Goal: Task Accomplishment & Management: Use online tool/utility

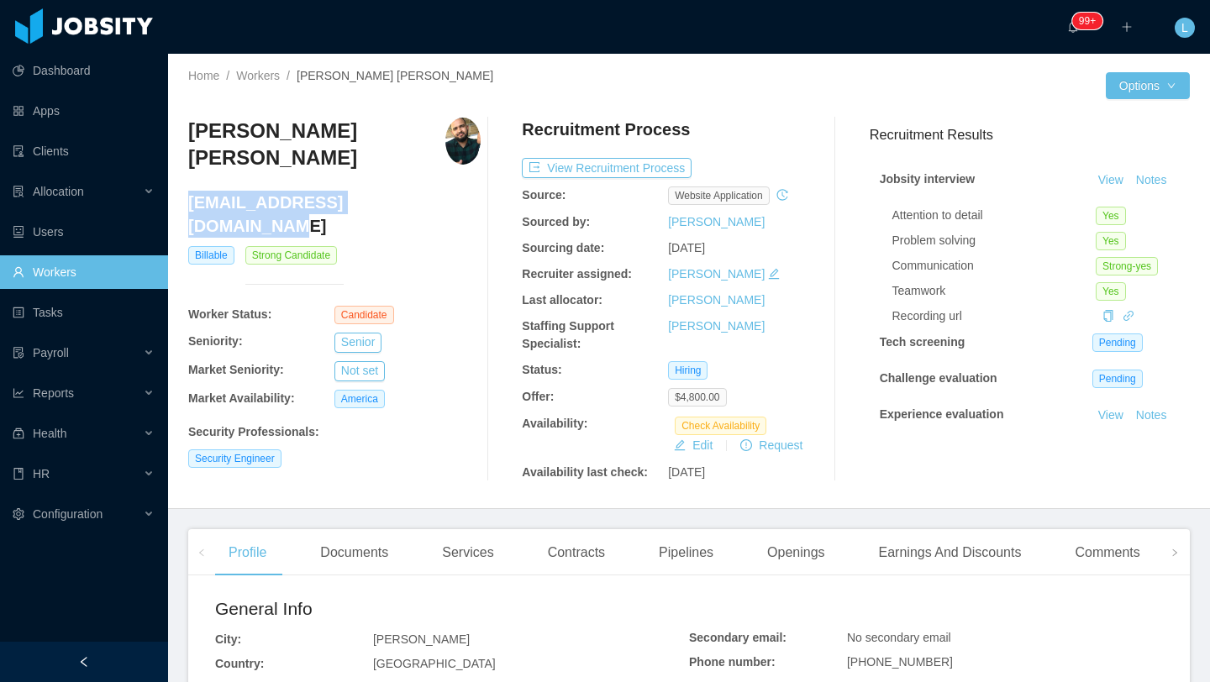
scroll to position [16, 0]
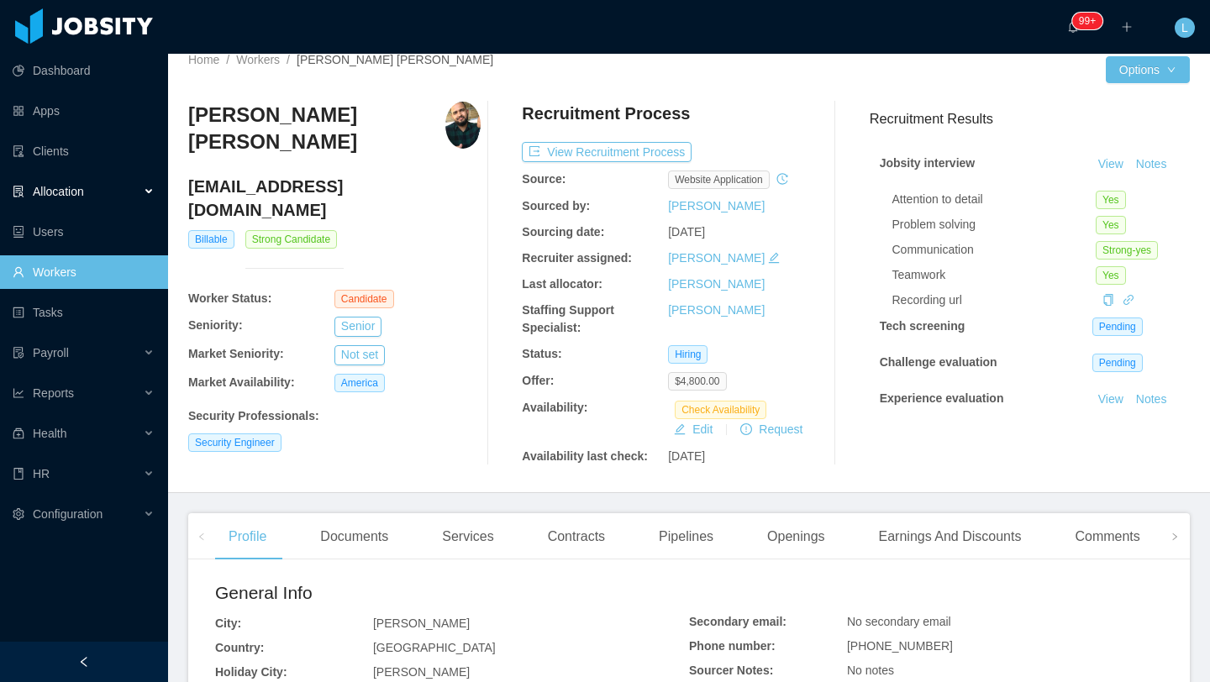
click at [70, 187] on span "Allocation" at bounding box center [58, 191] width 51 height 13
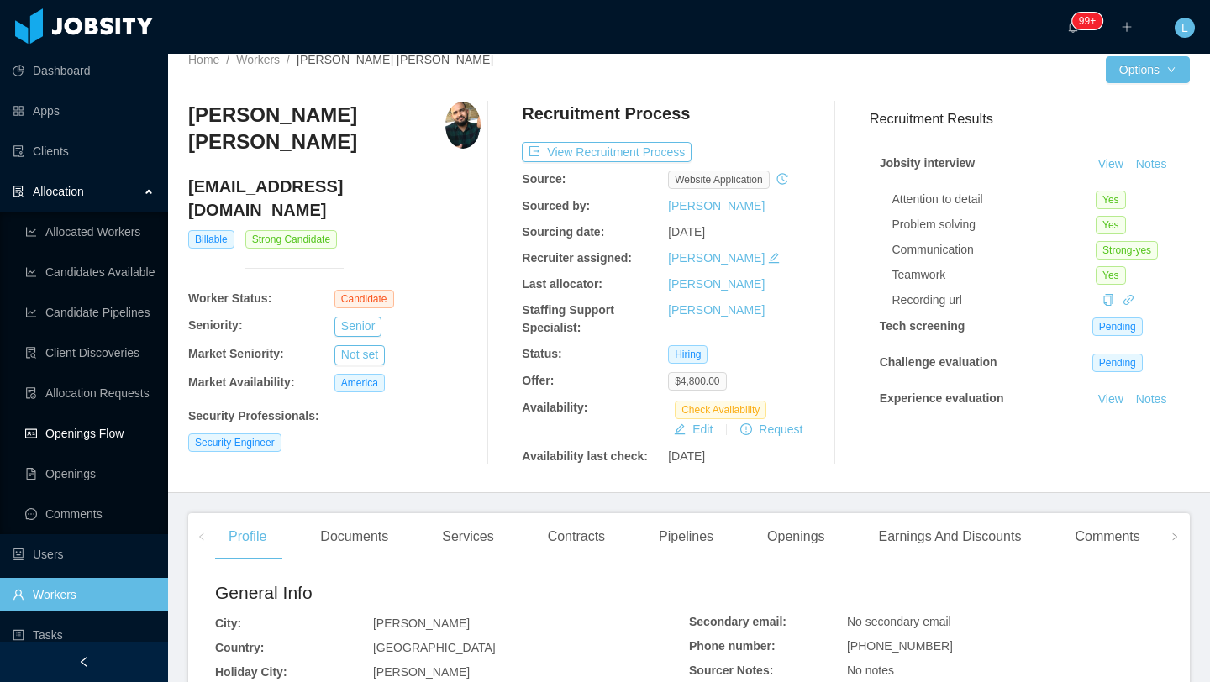
click at [113, 439] on link "Openings Flow" at bounding box center [89, 434] width 129 height 34
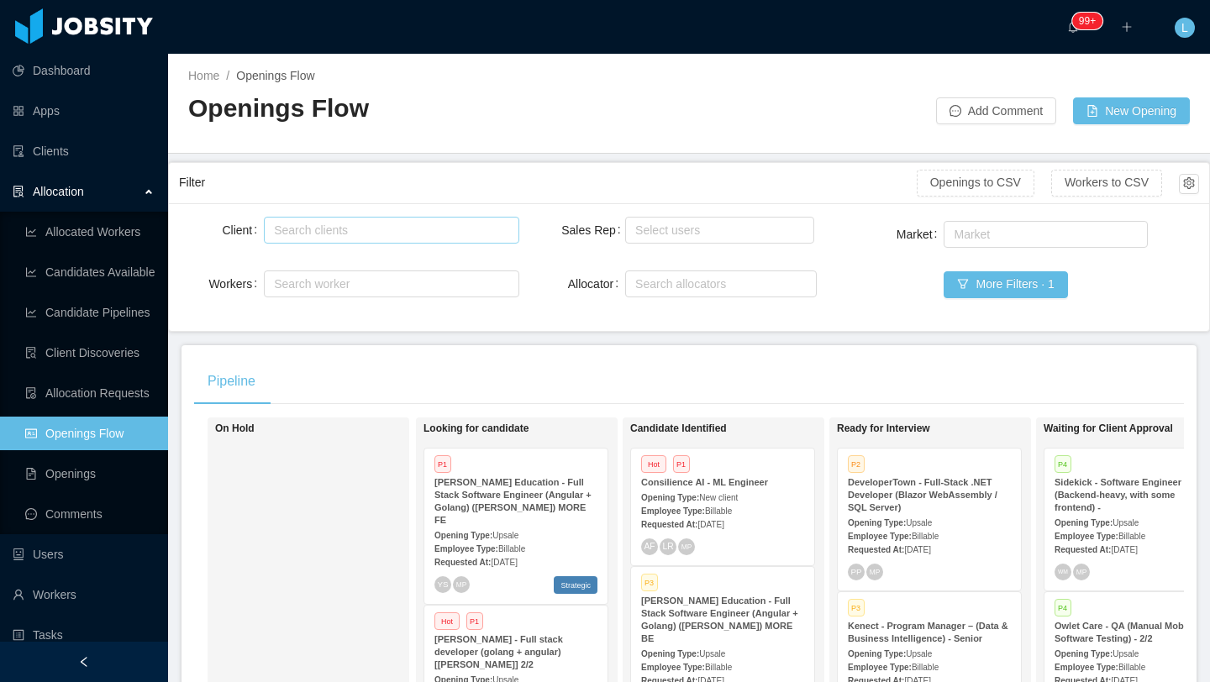
click at [373, 227] on div "Search clients" at bounding box center [387, 230] width 227 height 17
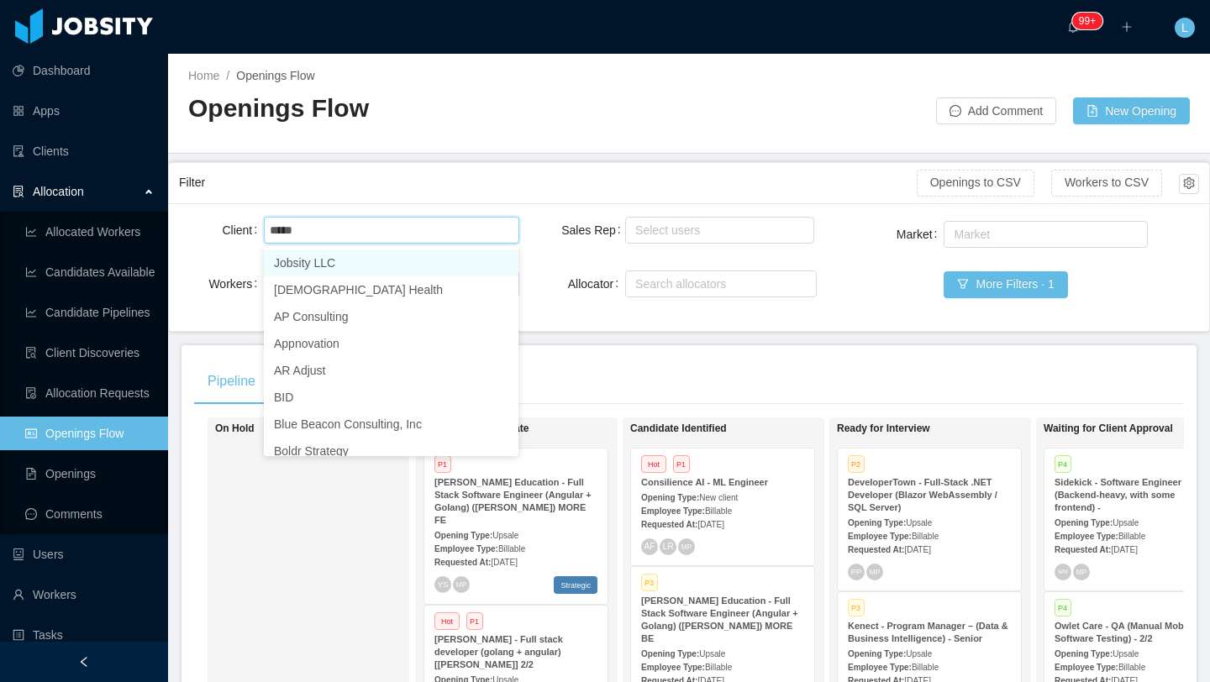
type input "******"
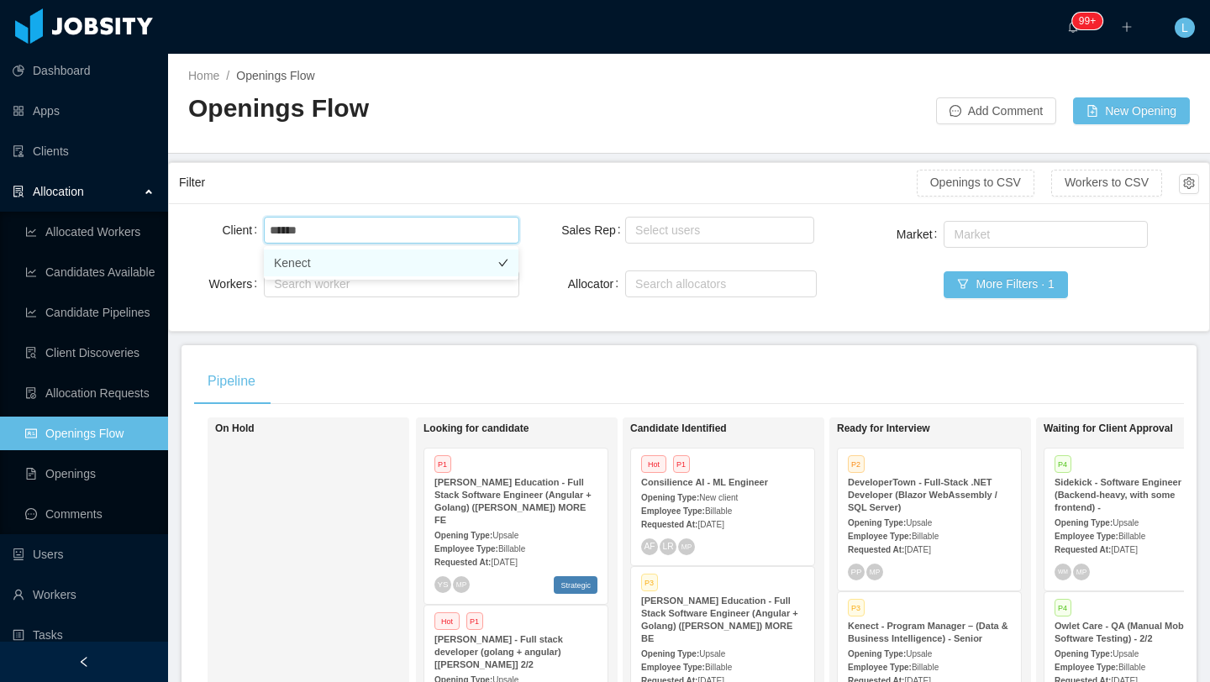
click at [354, 264] on li "Kenect" at bounding box center [391, 263] width 255 height 27
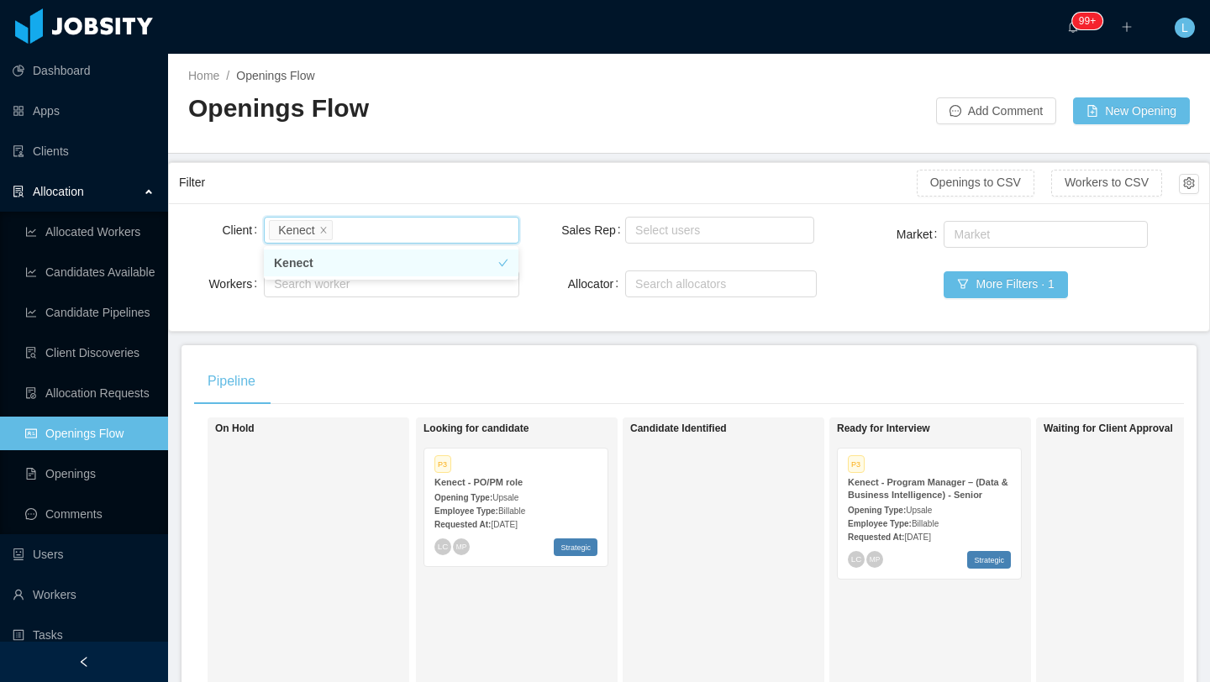
click at [971, 498] on strong "Kenect - Program Manager – (Data & Business Intelligence) - Senior" at bounding box center [928, 488] width 160 height 23
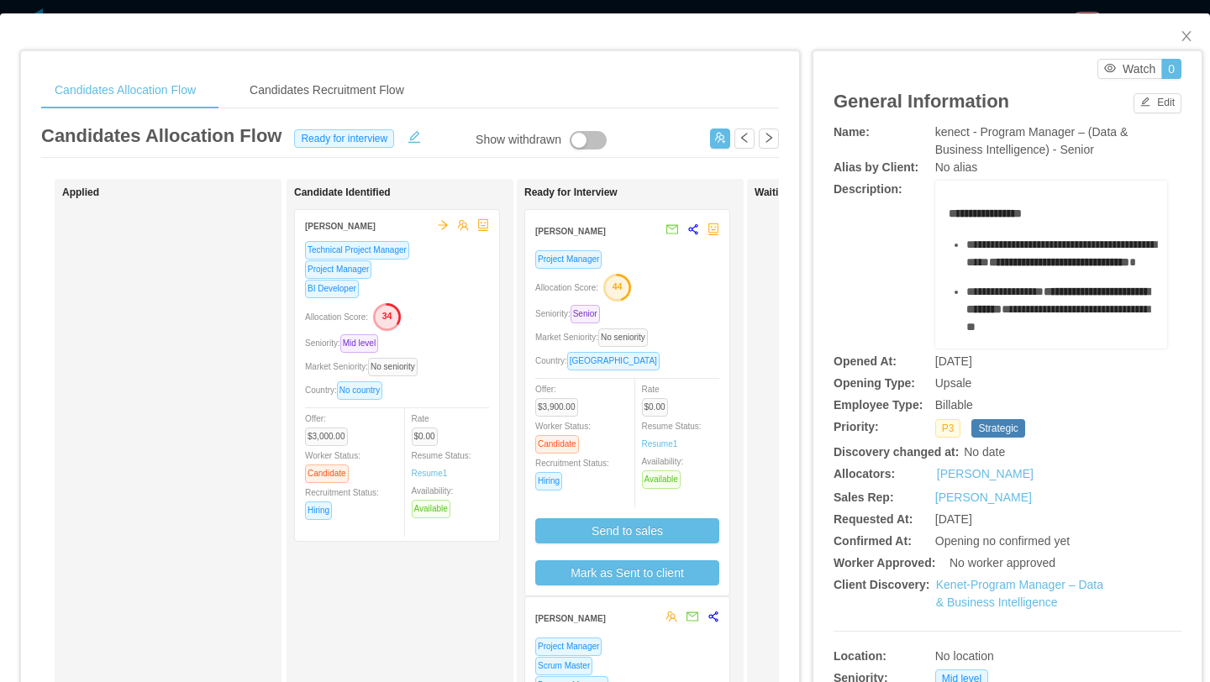
scroll to position [11, 0]
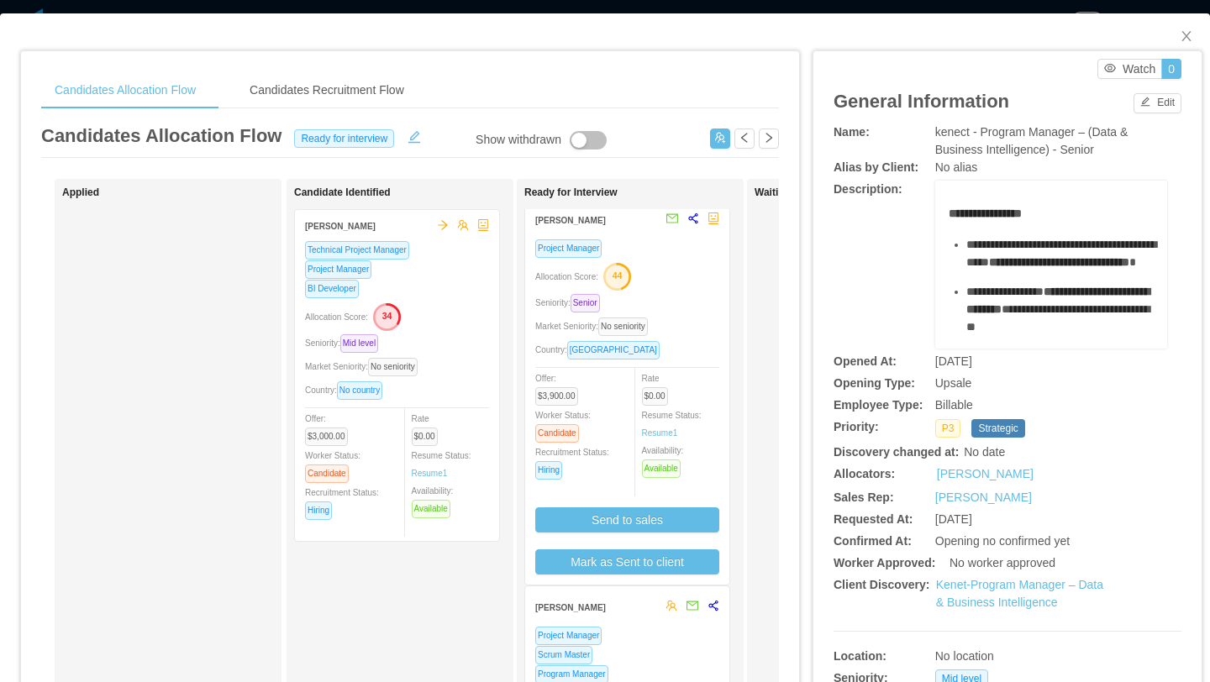
click at [700, 313] on div "Project Manager Allocation Score: 44 Seniority: Senior Market Seniority: No sen…" at bounding box center [627, 407] width 184 height 336
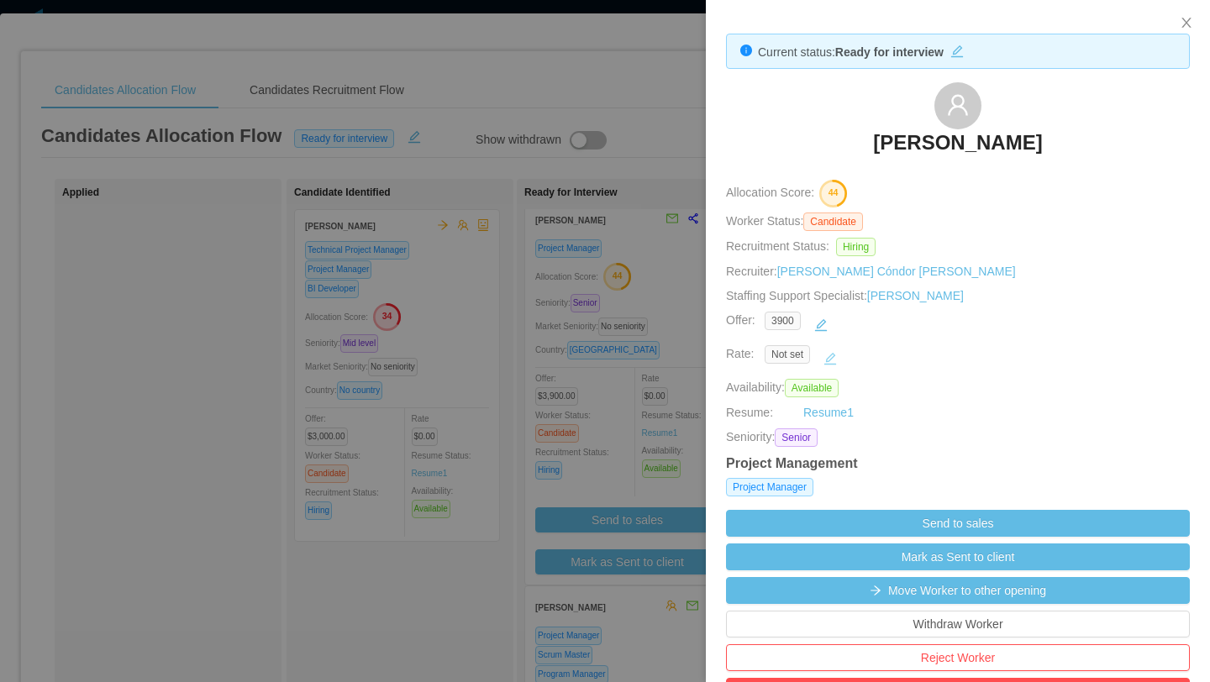
click at [827, 353] on button "button" at bounding box center [830, 358] width 27 height 27
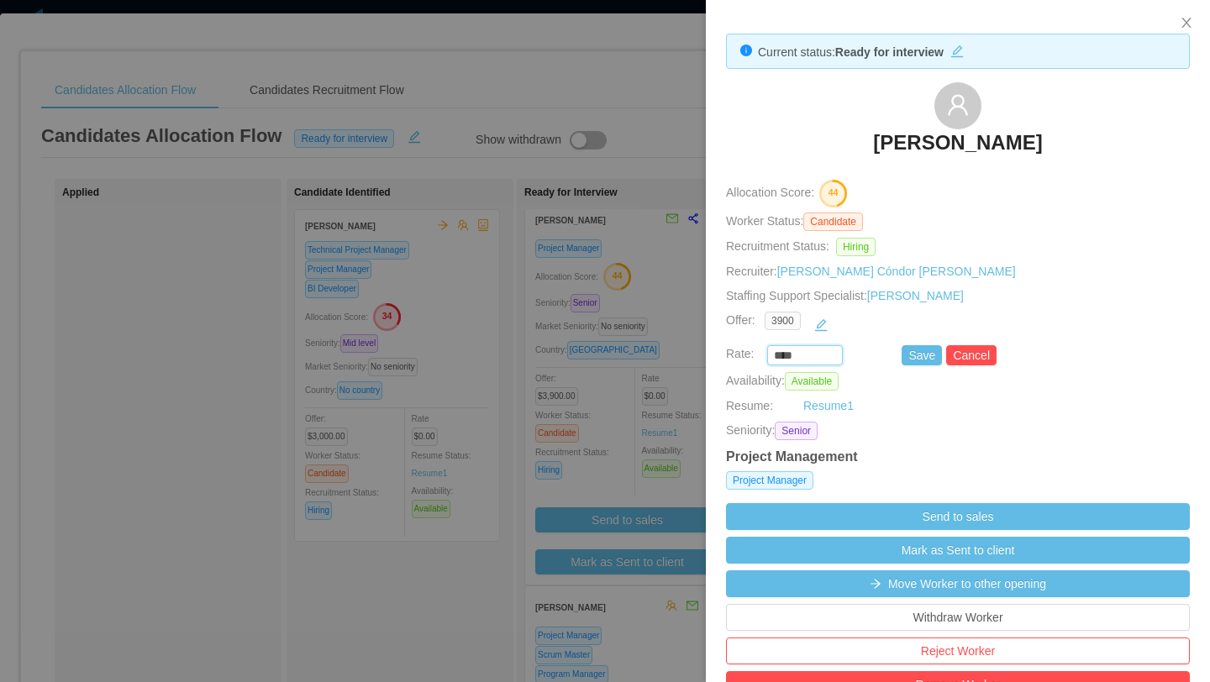
drag, startPoint x: 808, startPoint y: 356, endPoint x: 729, endPoint y: 356, distance: 79.0
click at [729, 356] on div "**** Save Cancel" at bounding box center [939, 355] width 464 height 20
type input "*******"
click at [935, 360] on button "Save" at bounding box center [921, 355] width 40 height 20
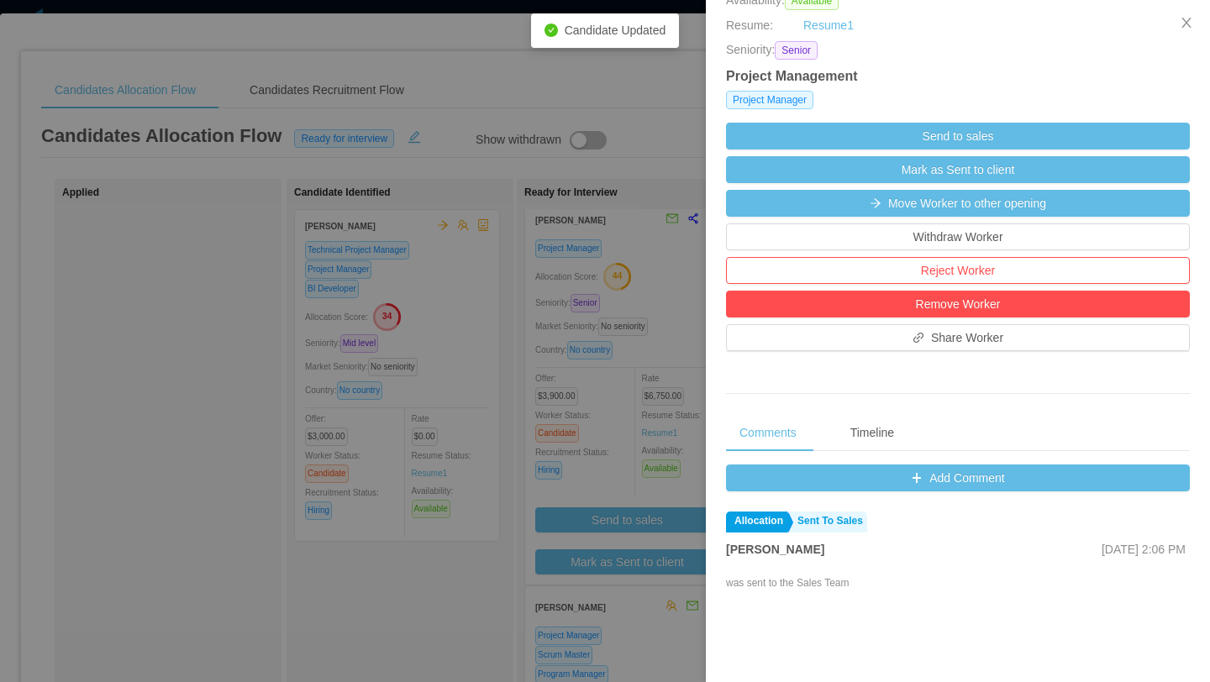
scroll to position [371, 0]
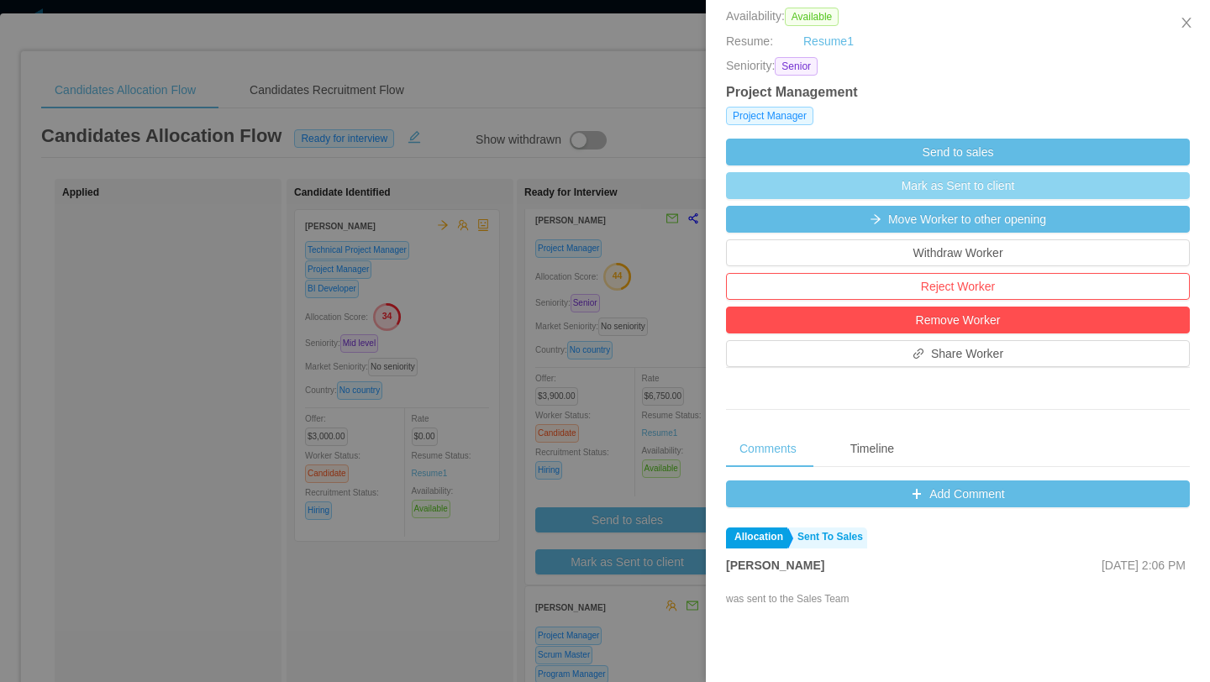
click at [1026, 184] on button "Mark as Sent to client" at bounding box center [958, 185] width 464 height 27
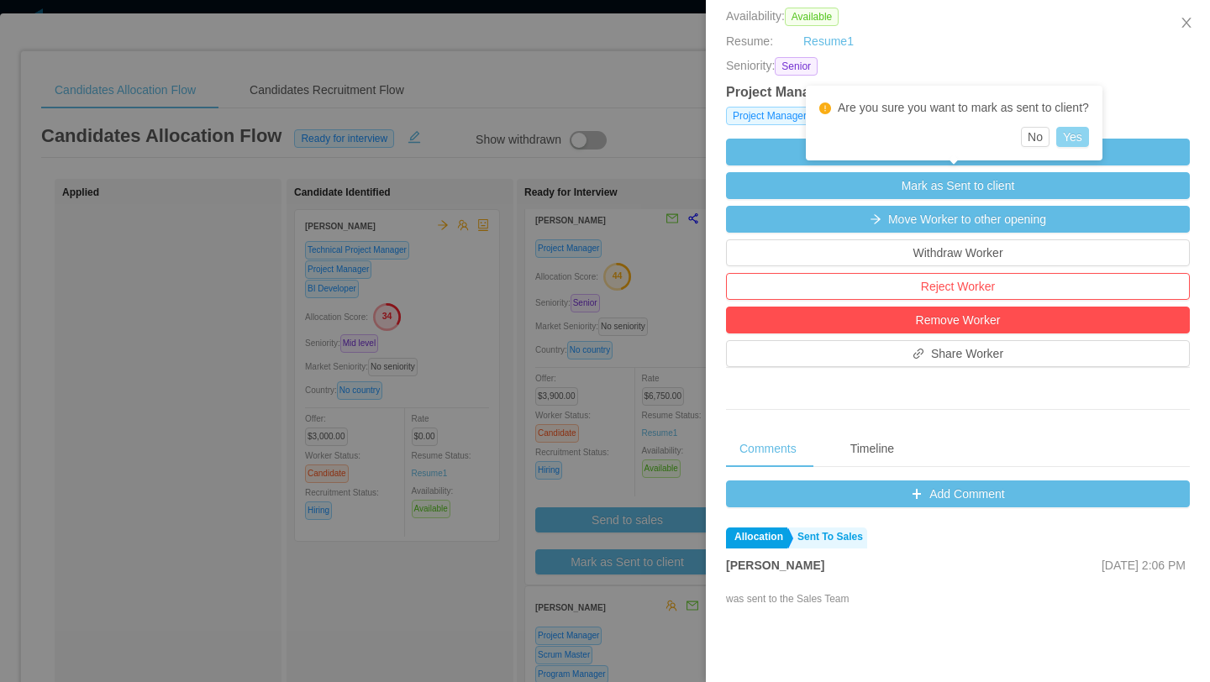
click at [1071, 140] on button "Yes" at bounding box center [1072, 137] width 33 height 20
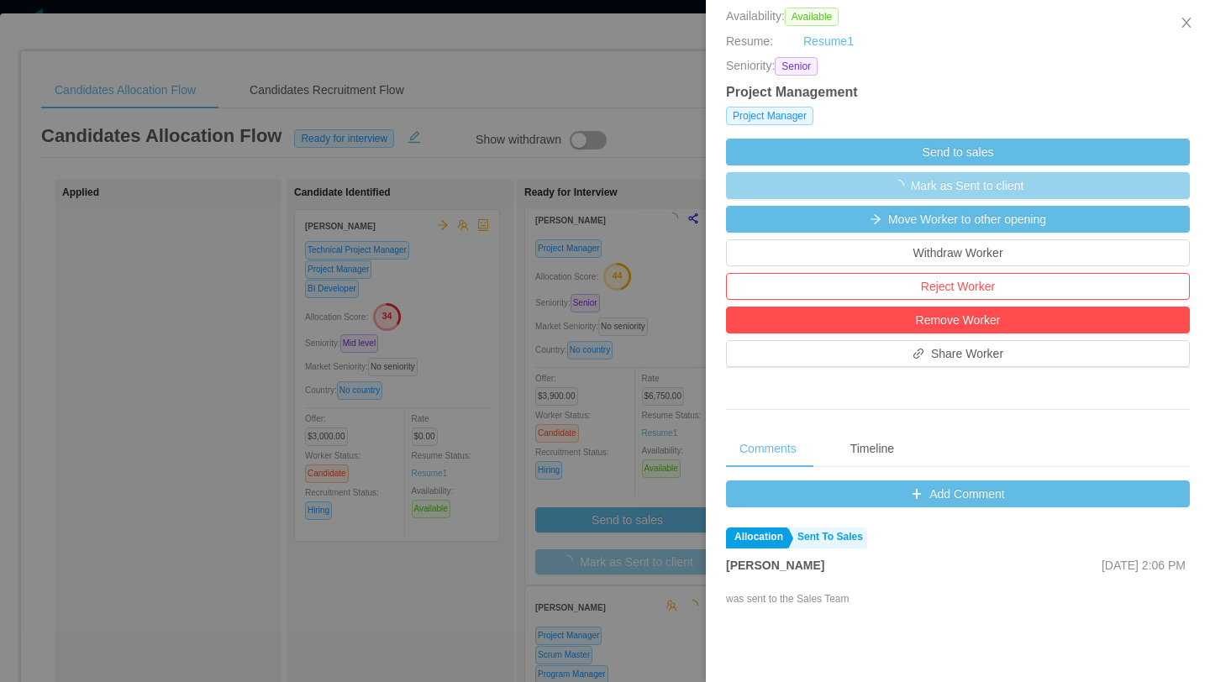
scroll to position [0, 0]
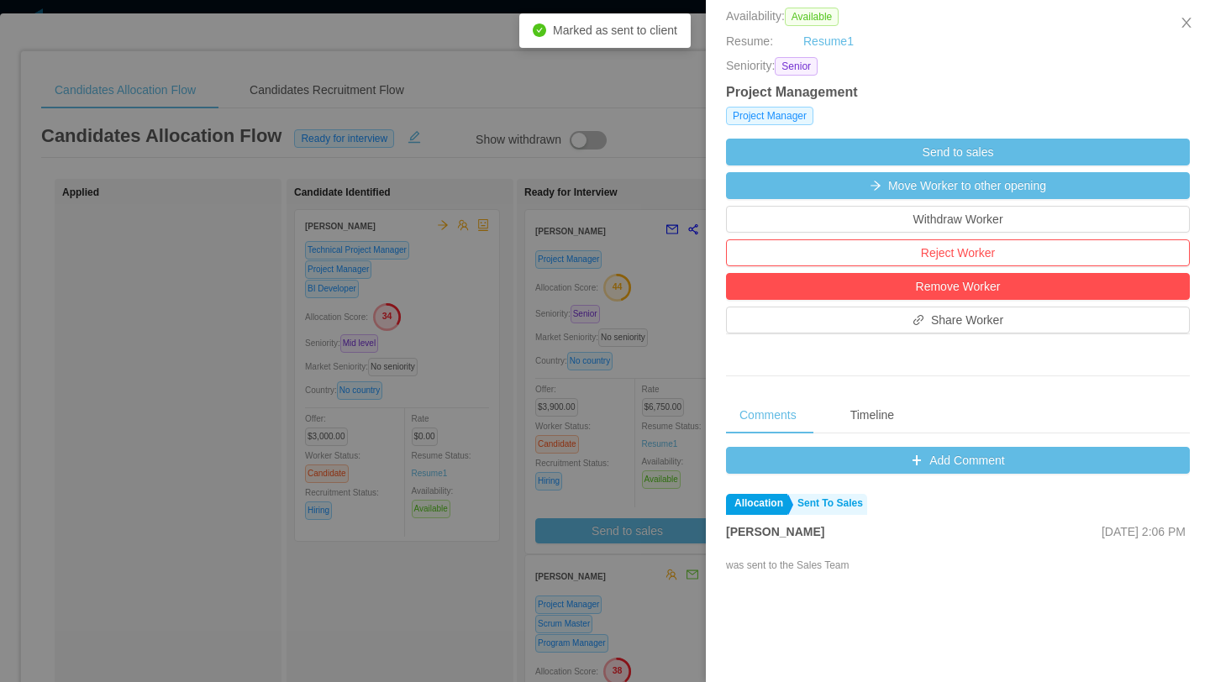
click at [420, 617] on div at bounding box center [605, 341] width 1210 height 682
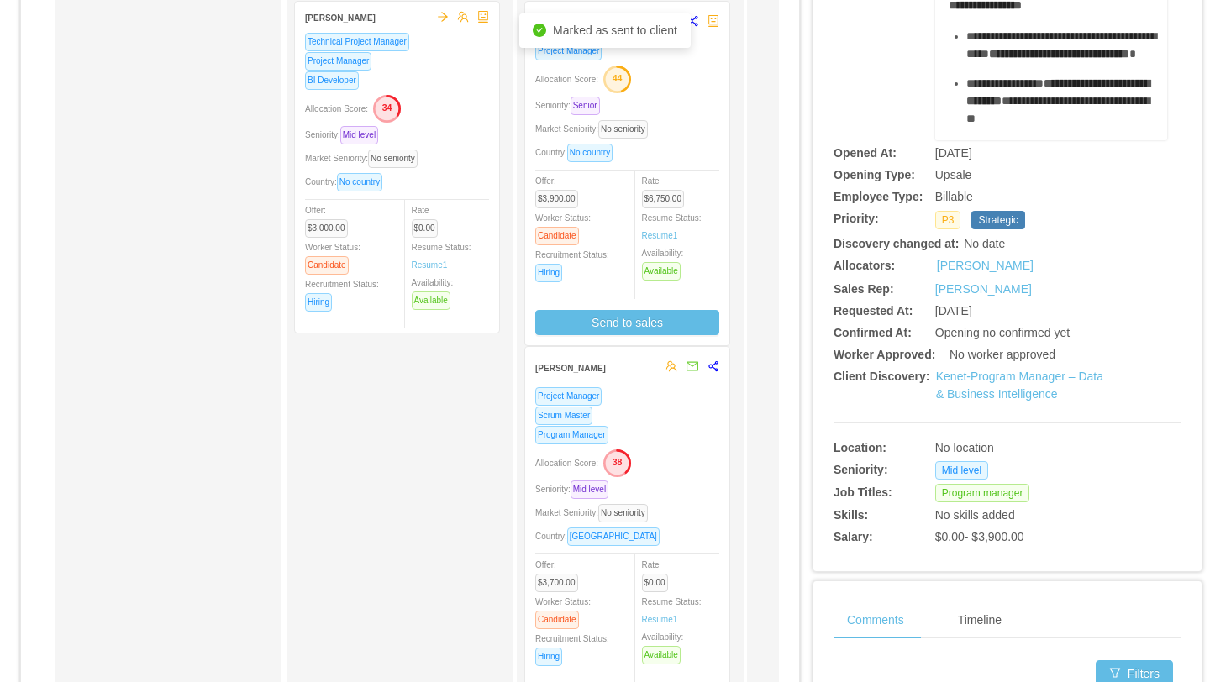
scroll to position [218, 0]
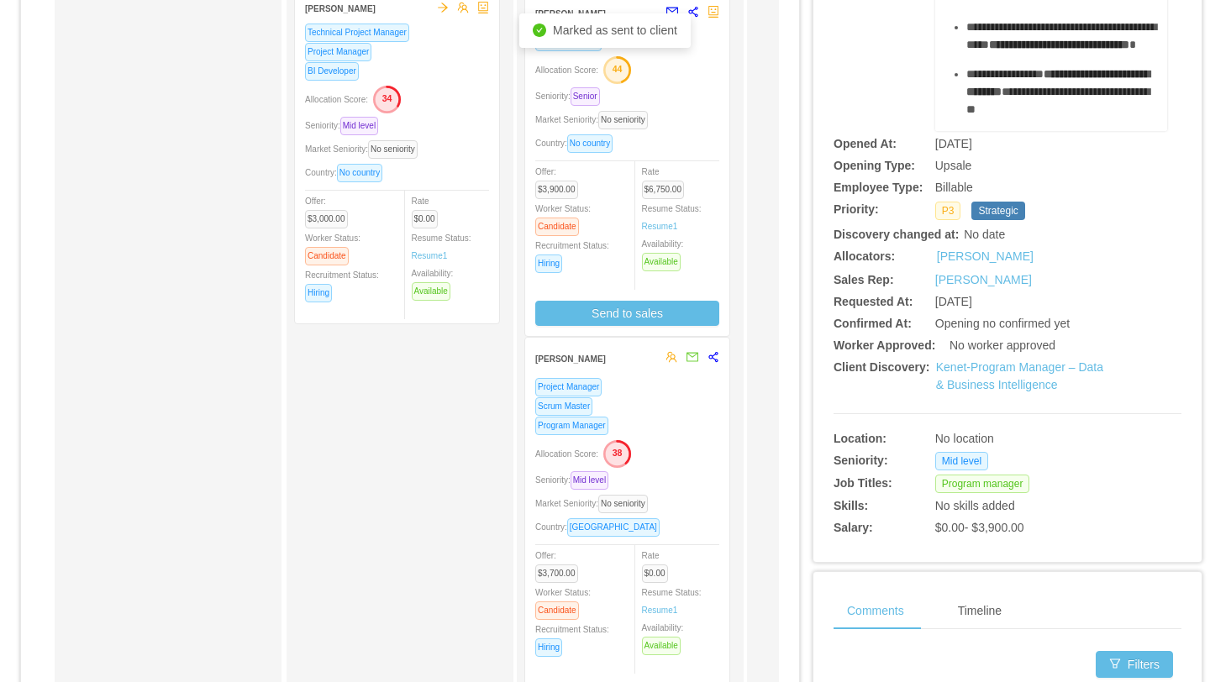
click at [670, 441] on div "Allocation Score: 38" at bounding box center [627, 452] width 184 height 27
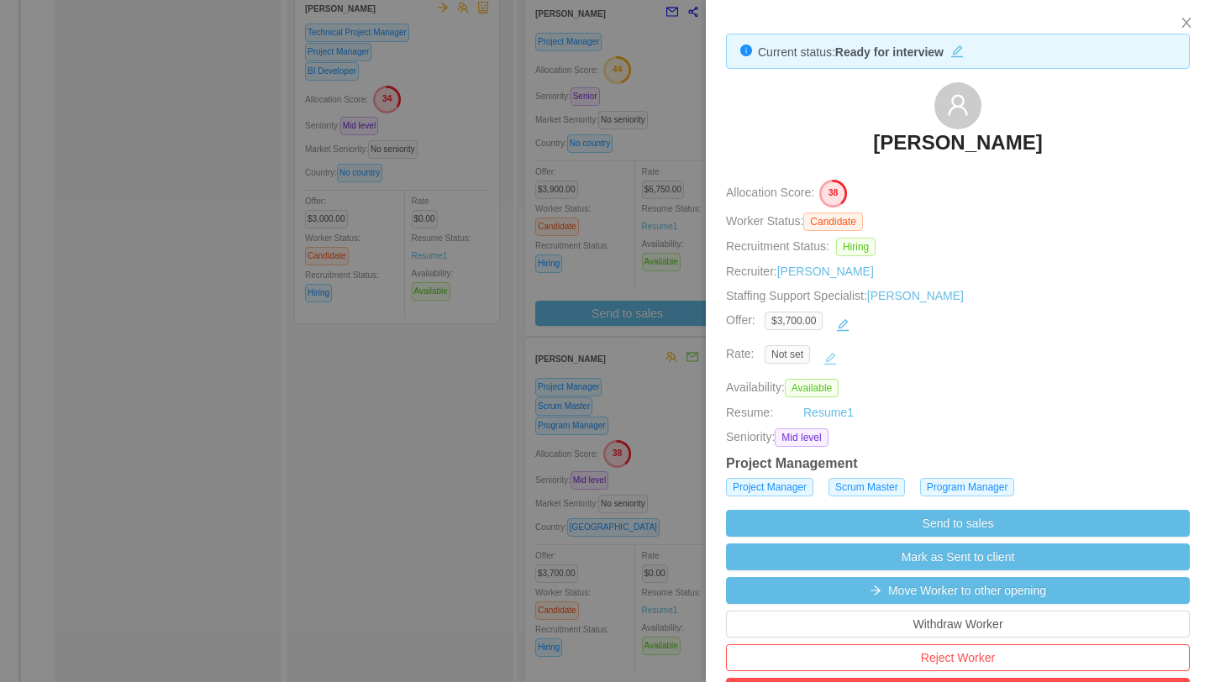
click at [828, 357] on button "button" at bounding box center [830, 358] width 27 height 27
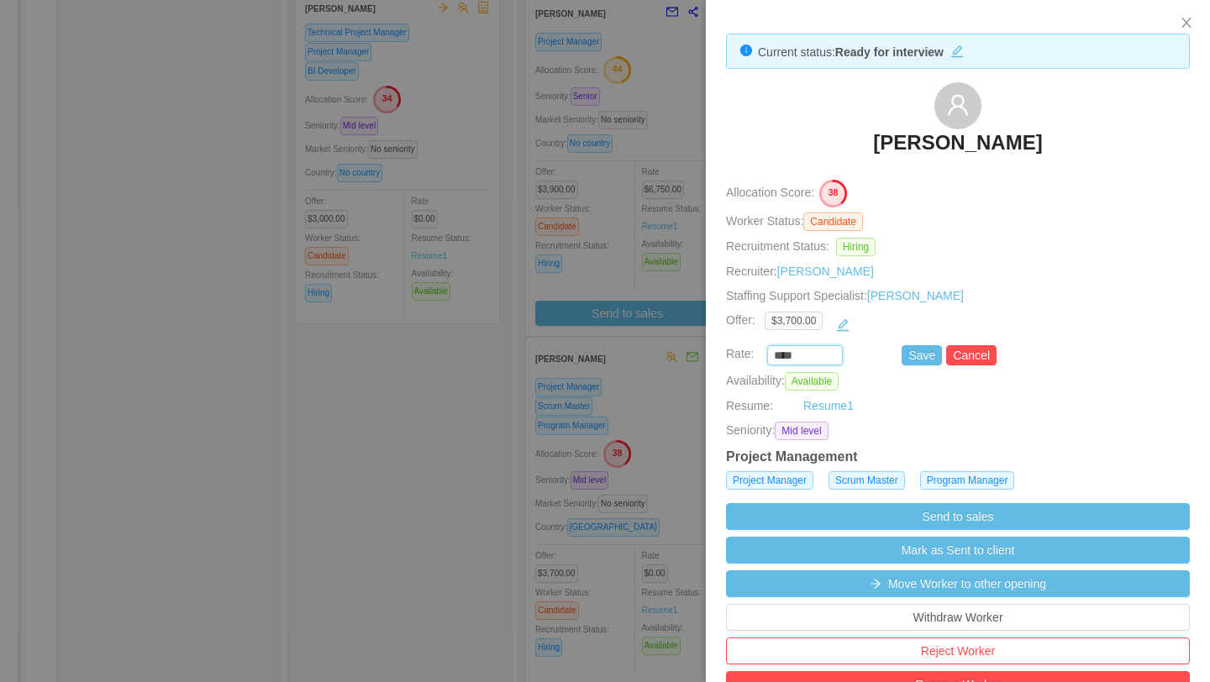
drag, startPoint x: 810, startPoint y: 360, endPoint x: 738, endPoint y: 360, distance: 72.3
click at [739, 360] on div "**** Save Cancel" at bounding box center [939, 355] width 464 height 20
type input "*******"
click at [920, 357] on button "Save" at bounding box center [921, 355] width 40 height 20
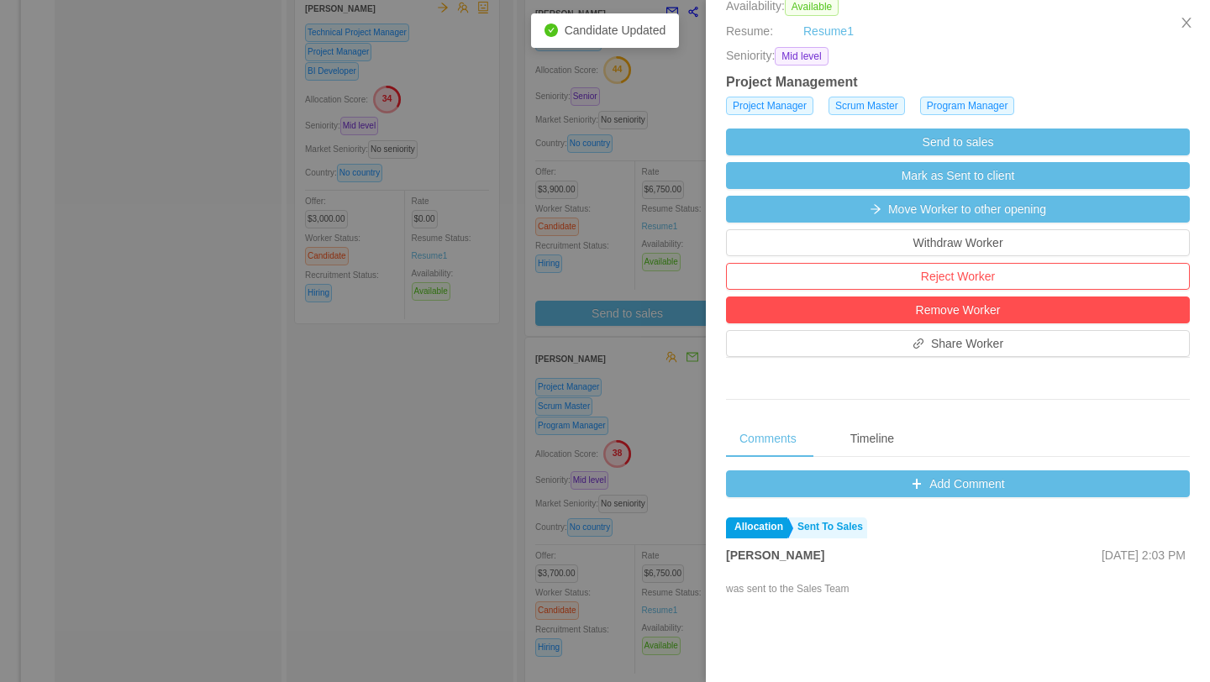
scroll to position [450, 0]
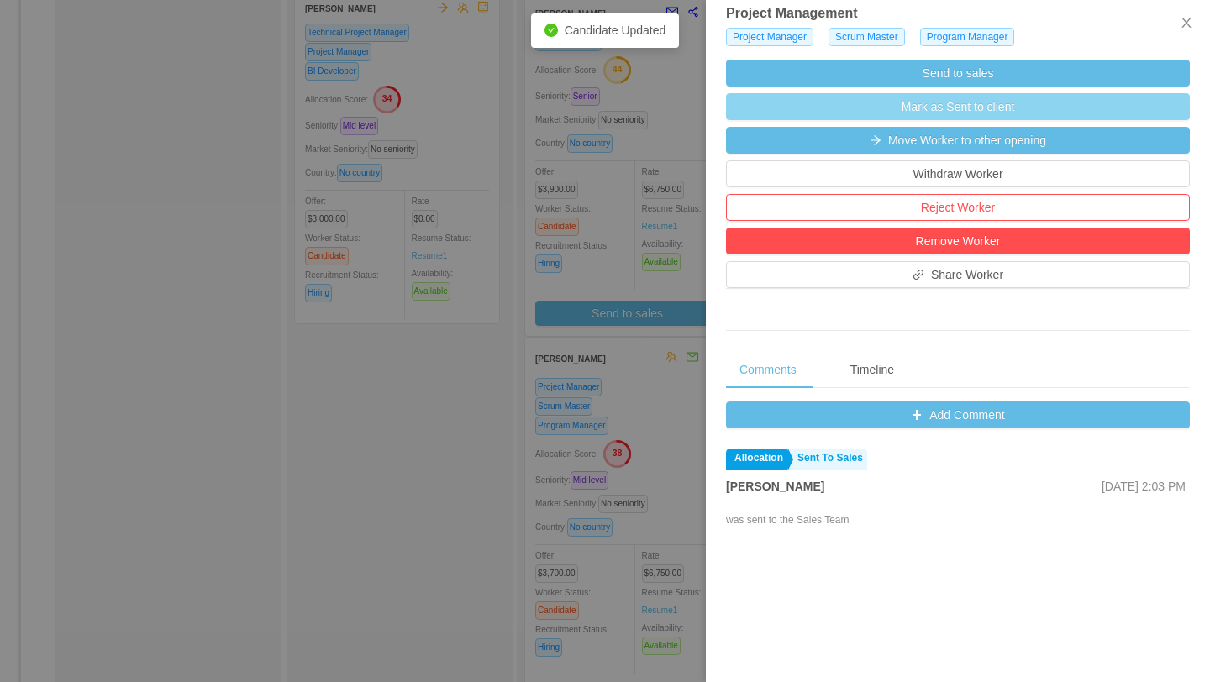
click at [980, 108] on button "Mark as Sent to client" at bounding box center [958, 106] width 464 height 27
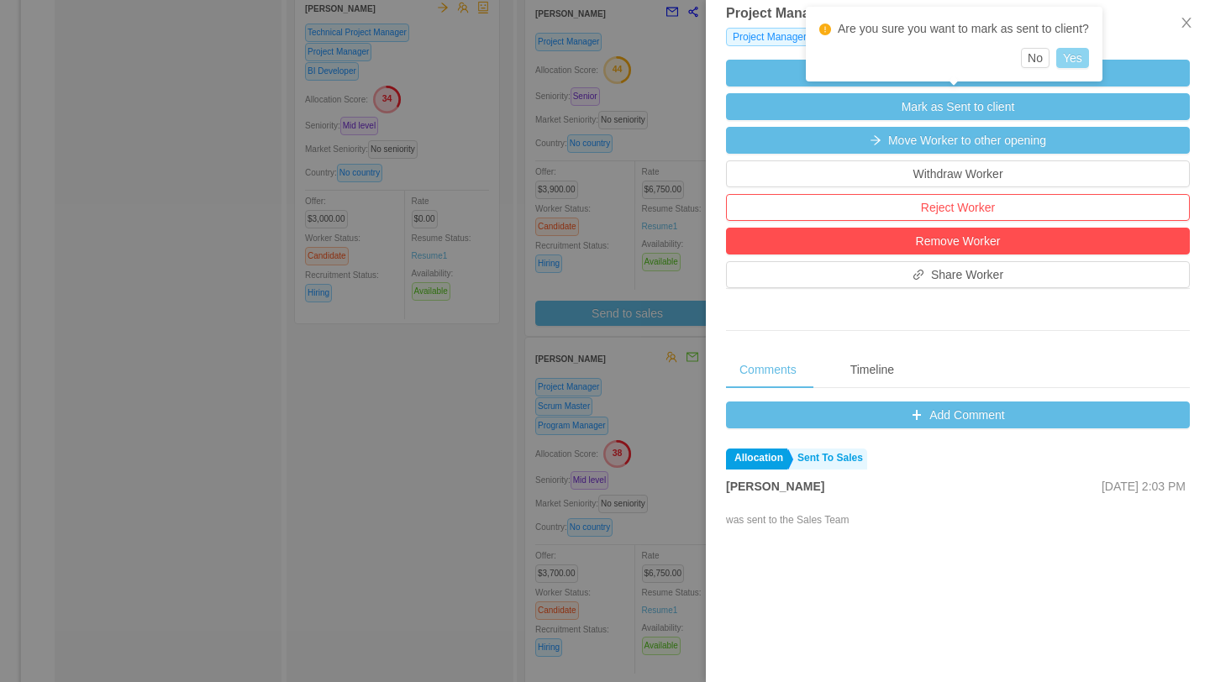
click at [1077, 58] on button "Yes" at bounding box center [1072, 58] width 33 height 20
